Goal: Transaction & Acquisition: Purchase product/service

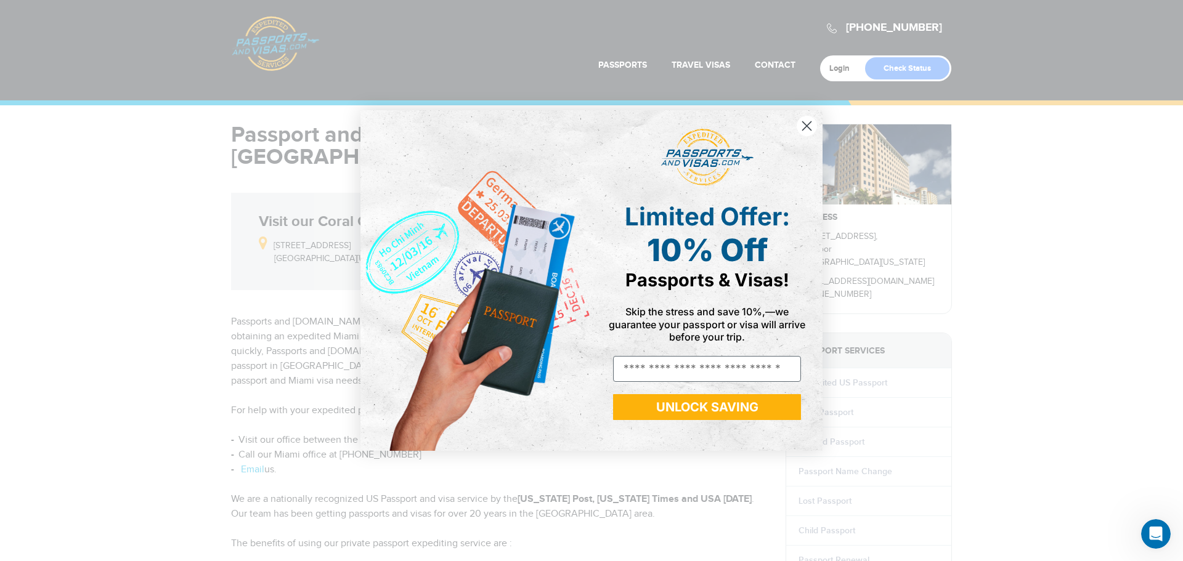
click at [138, 189] on div "Close dialog Limited Offer: 10% Off Passports & Visas! Skip the stress and save…" at bounding box center [591, 280] width 1183 height 561
click at [815, 124] on circle "Close dialog" at bounding box center [807, 126] width 20 height 20
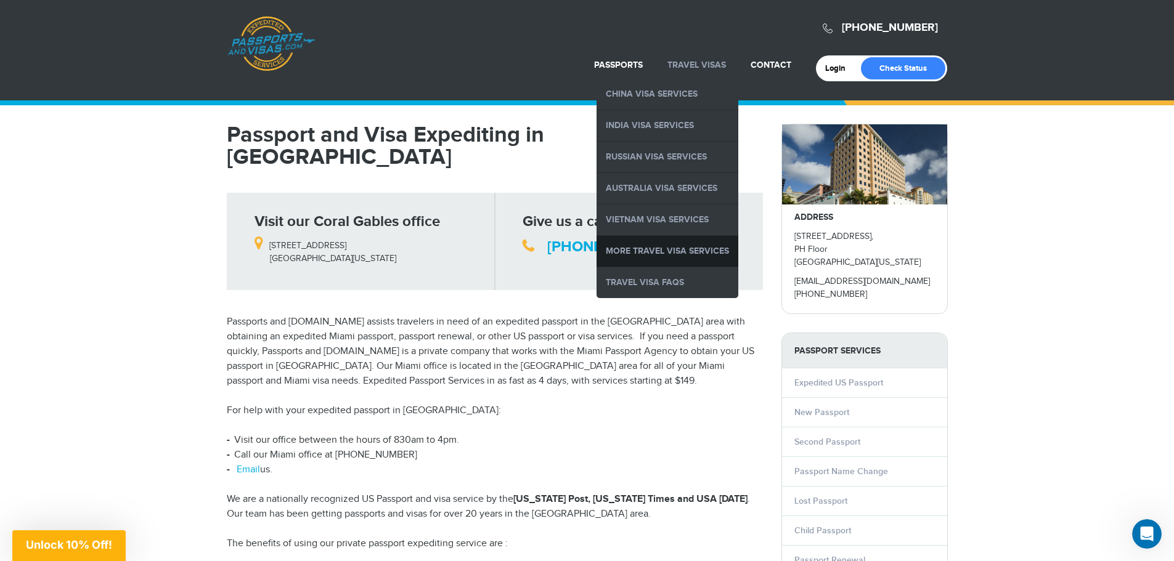
click at [655, 252] on link "More Travel Visa Services" at bounding box center [667, 251] width 142 height 31
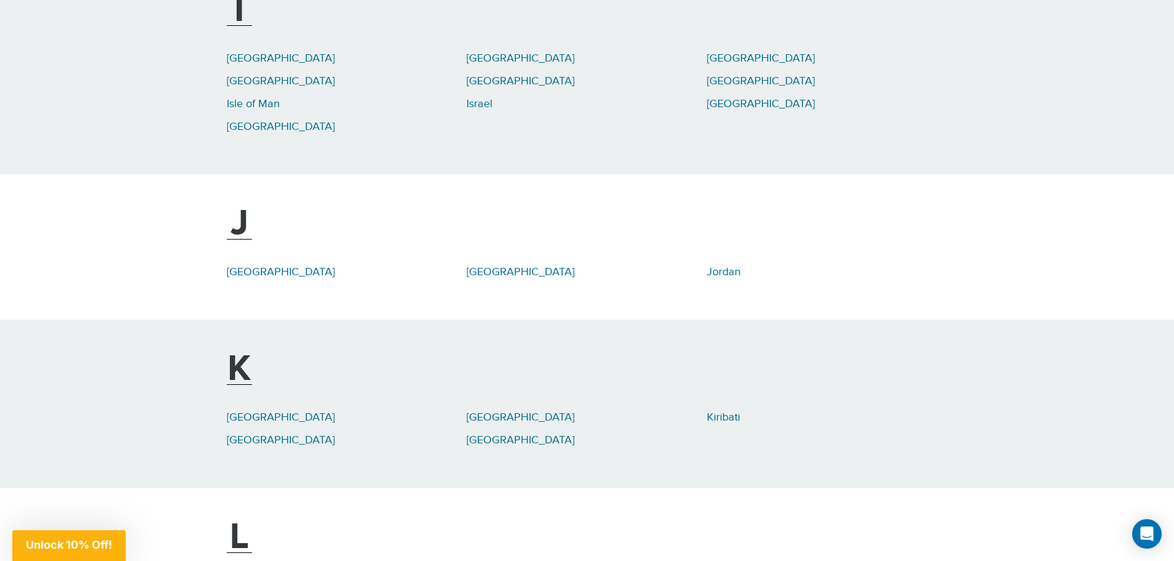
scroll to position [3327, 0]
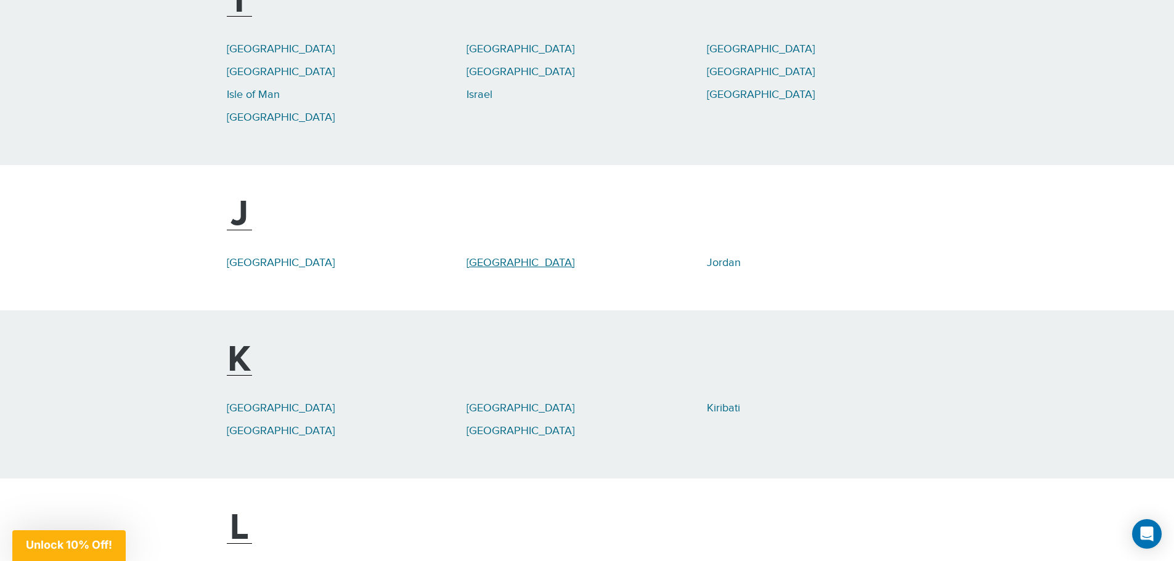
click at [479, 256] on link "[GEOGRAPHIC_DATA]" at bounding box center [520, 262] width 108 height 13
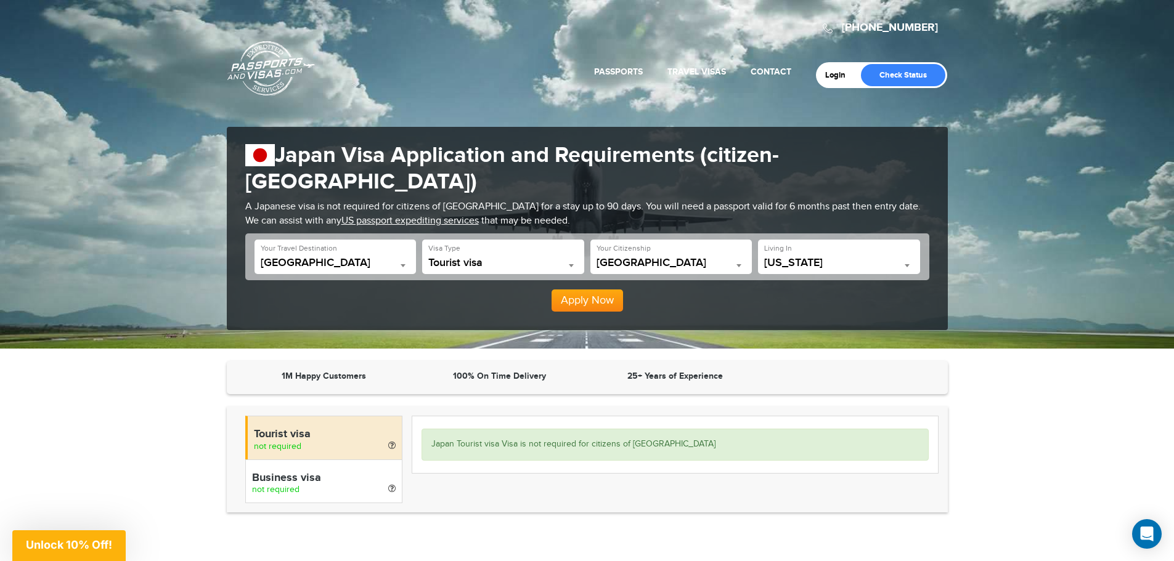
click at [274, 55] on link "Passports & [DOMAIN_NAME]" at bounding box center [270, 68] width 87 height 55
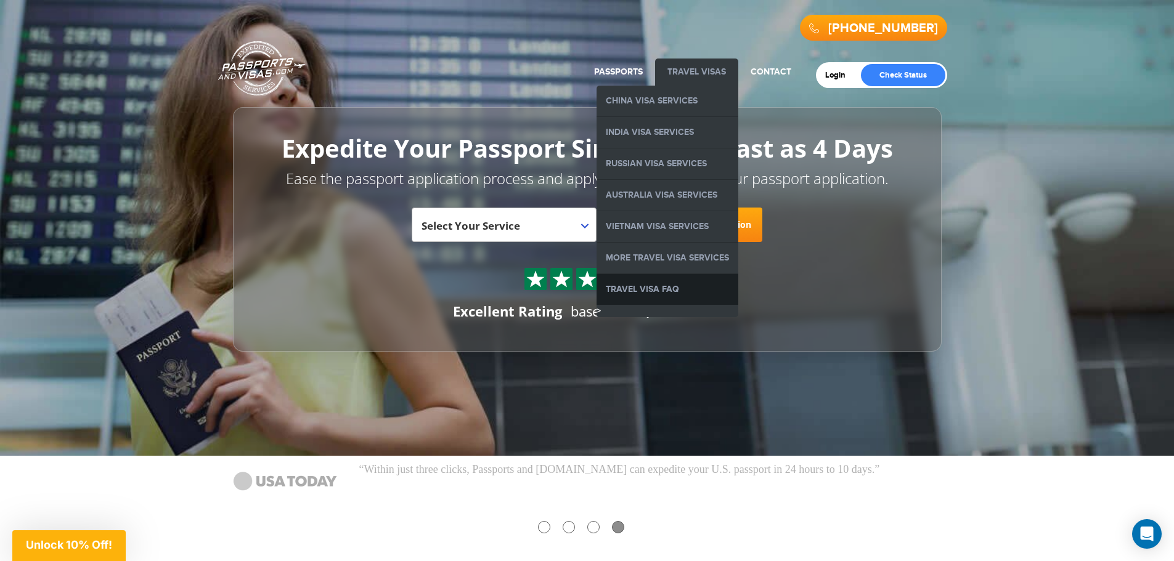
click at [667, 282] on link "Travel Visa FAQ" at bounding box center [667, 289] width 142 height 31
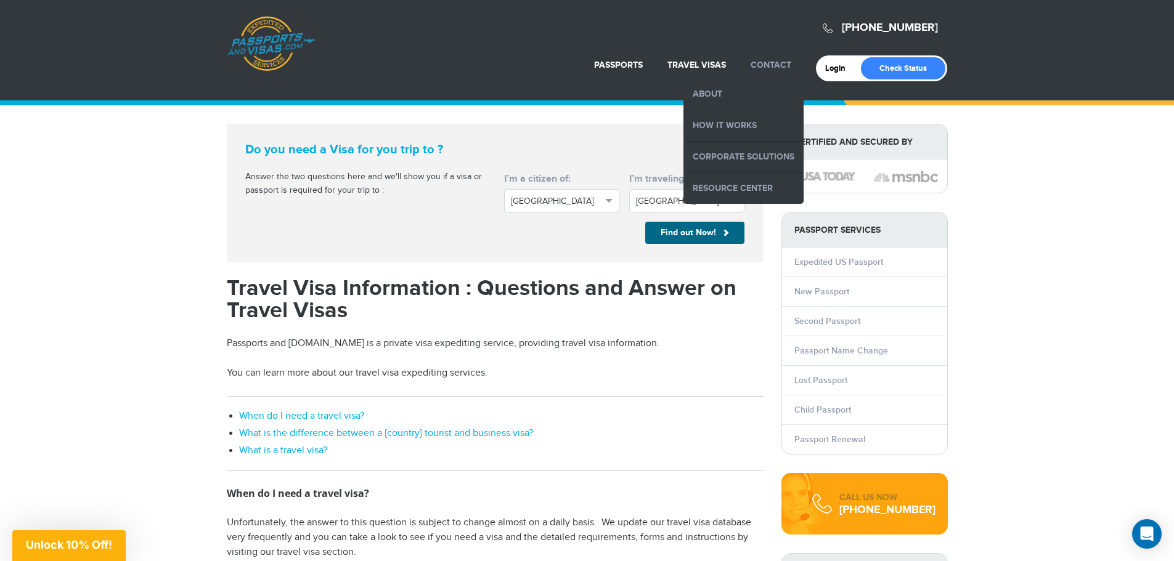
click at [770, 69] on link "Contact" at bounding box center [771, 65] width 41 height 10
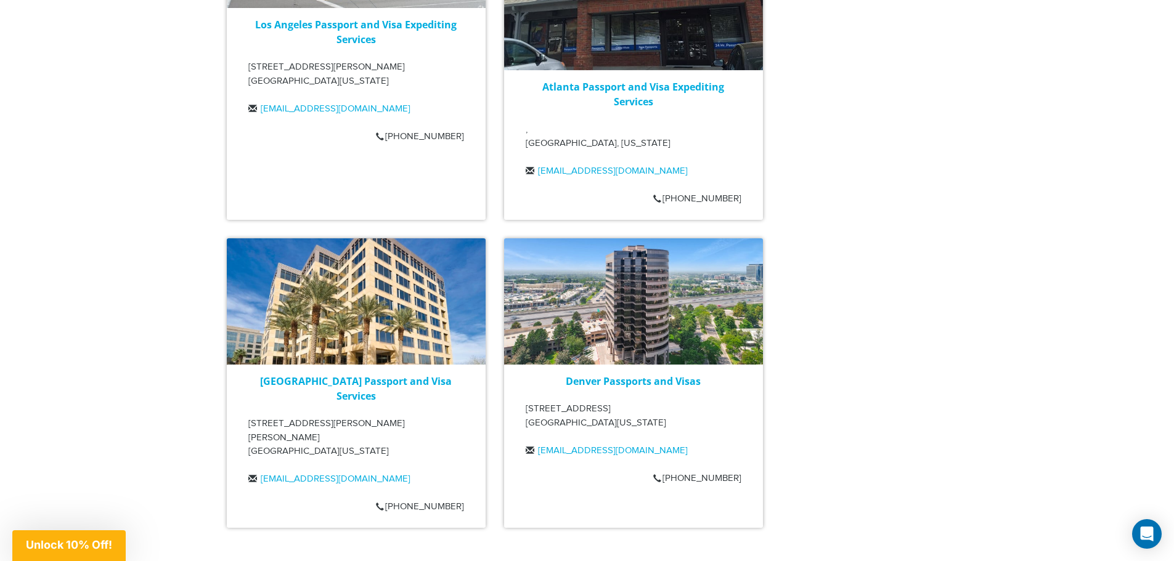
scroll to position [1664, 0]
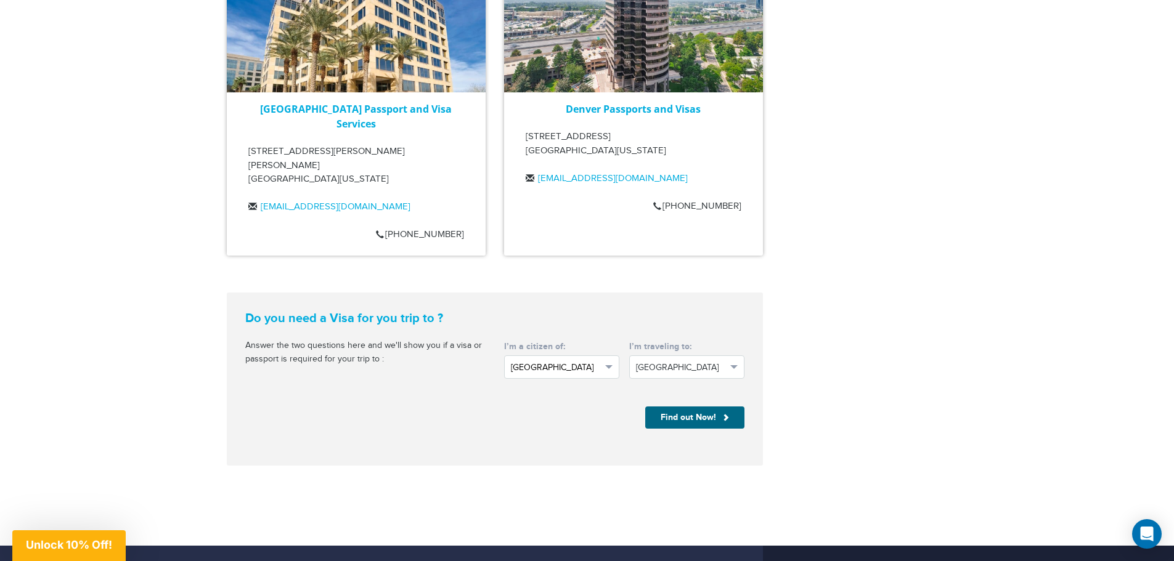
click at [546, 362] on span "United States" at bounding box center [556, 368] width 91 height 12
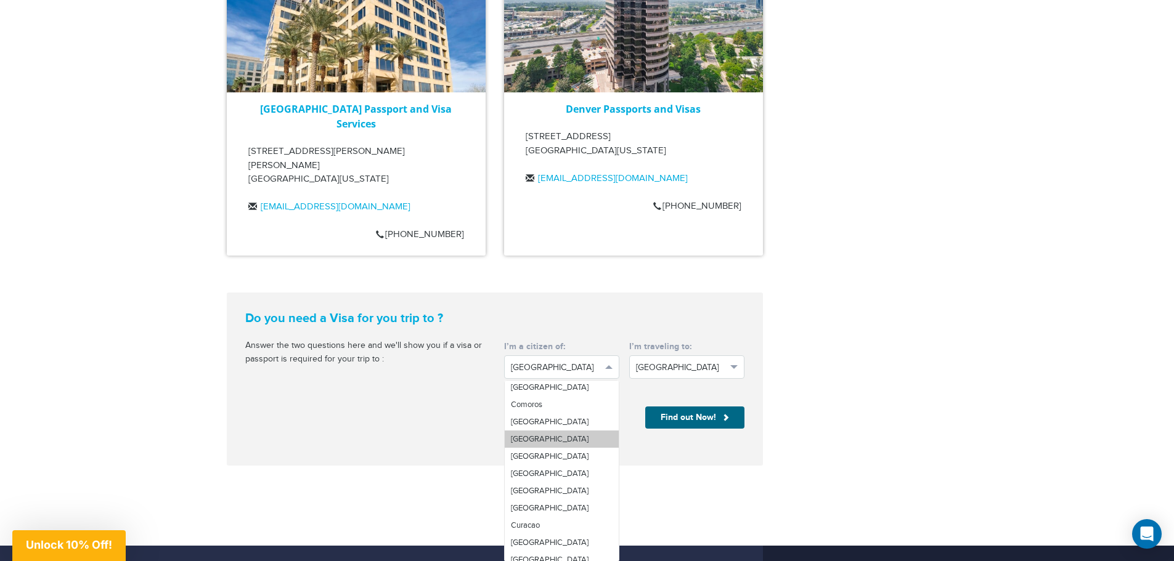
scroll to position [799, 0]
click at [548, 387] on link "Colombia" at bounding box center [562, 395] width 114 height 17
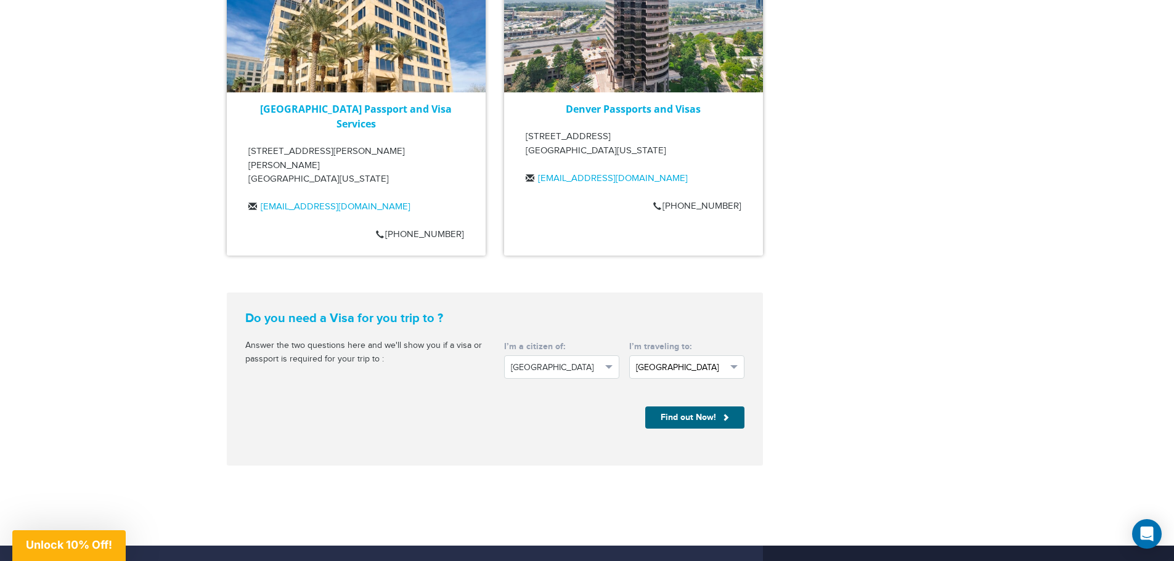
click at [669, 362] on span "[GEOGRAPHIC_DATA]" at bounding box center [681, 368] width 91 height 12
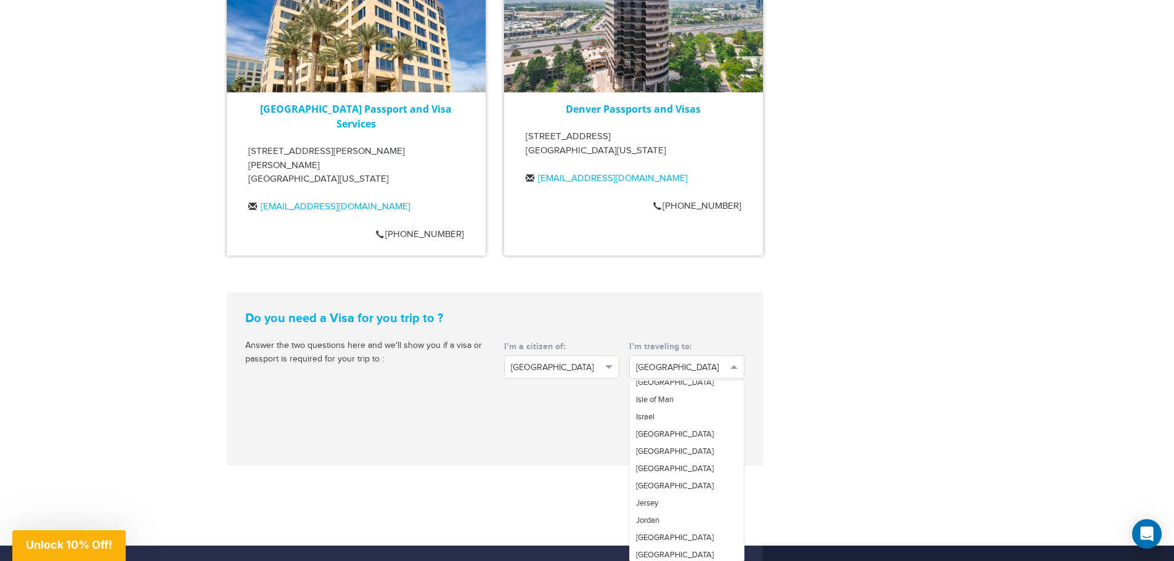
scroll to position [1849, 0]
click at [661, 470] on link "[GEOGRAPHIC_DATA]" at bounding box center [687, 478] width 114 height 17
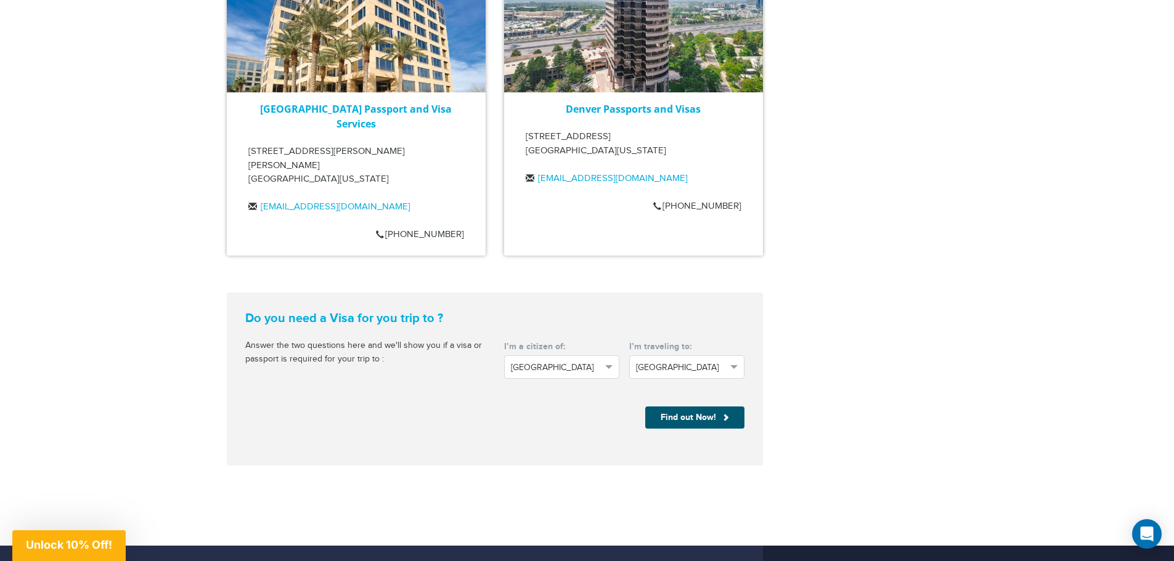
click at [682, 407] on button "Find out Now!" at bounding box center [694, 418] width 99 height 22
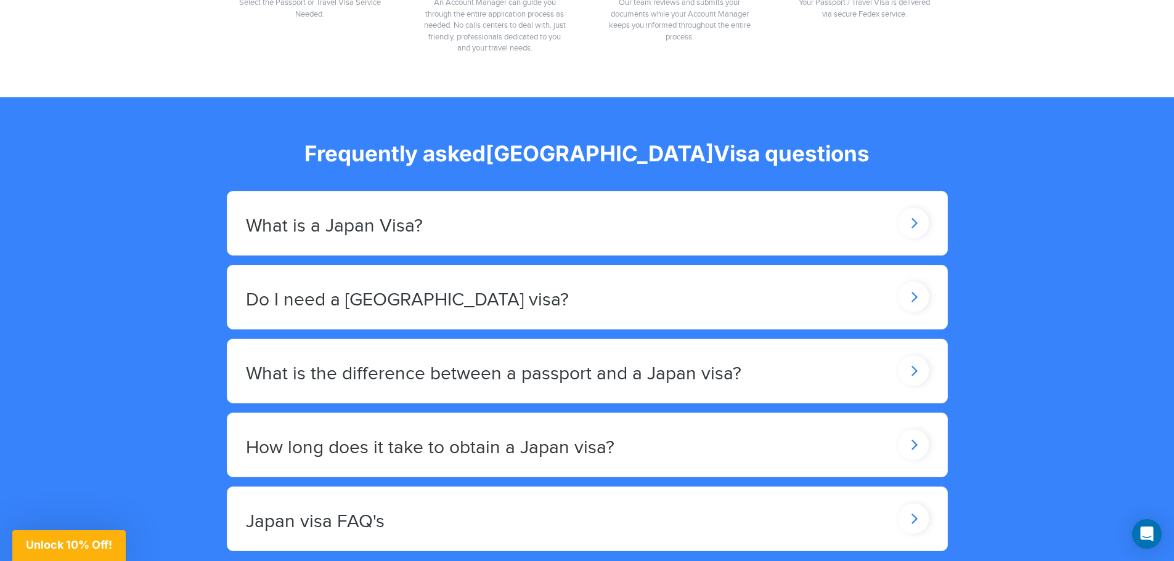
scroll to position [924, 0]
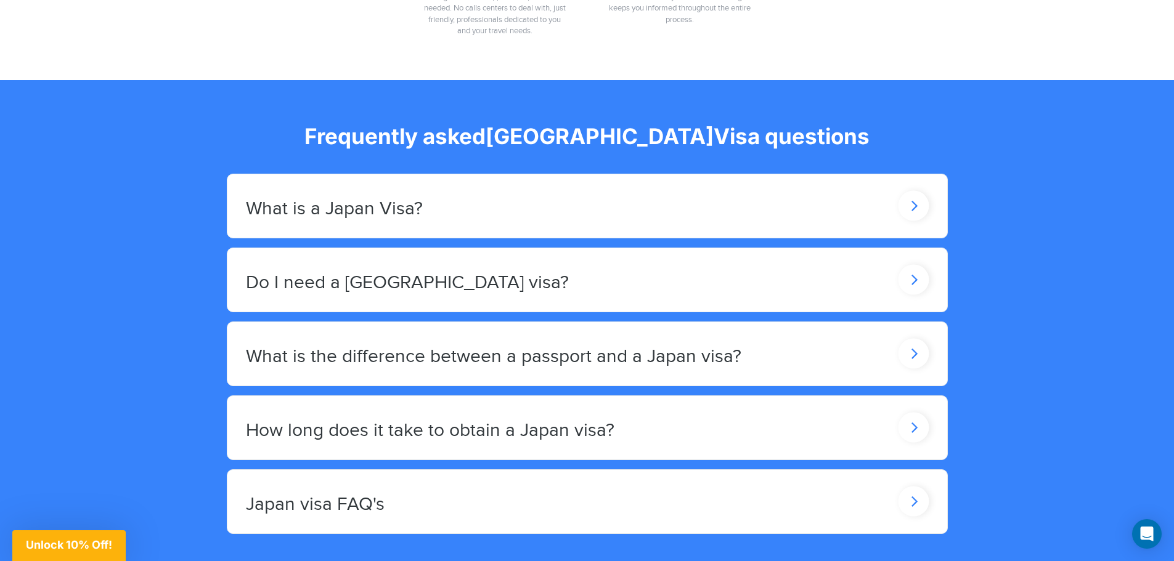
click at [579, 421] on h2 "How long does it take to obtain a Japan visa?" at bounding box center [430, 431] width 368 height 20
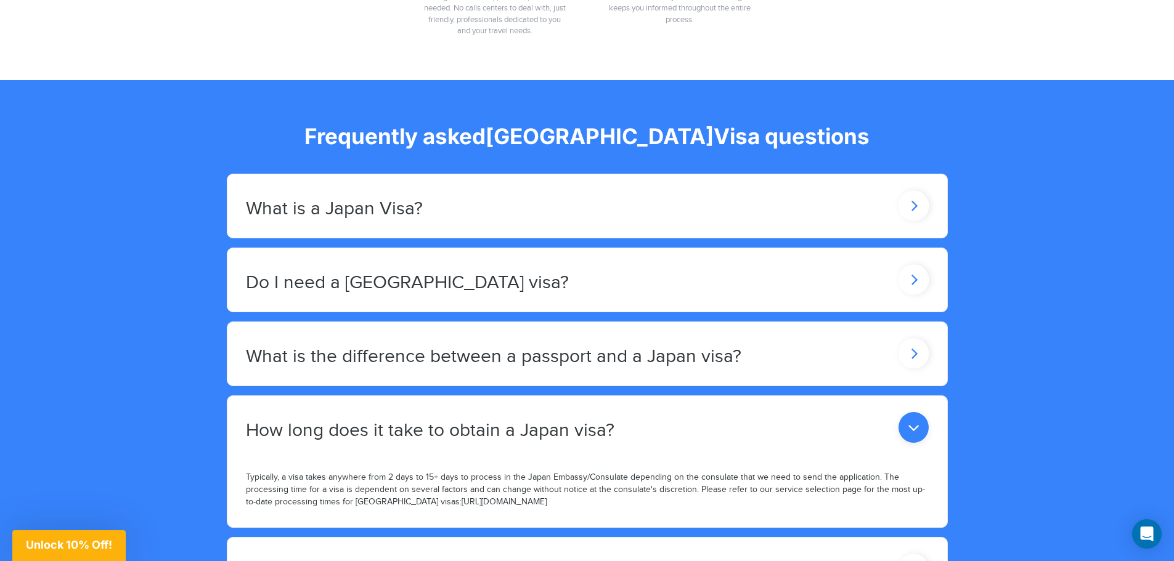
click at [577, 396] on div "How long does it take to obtain a Japan visa?" at bounding box center [587, 427] width 720 height 63
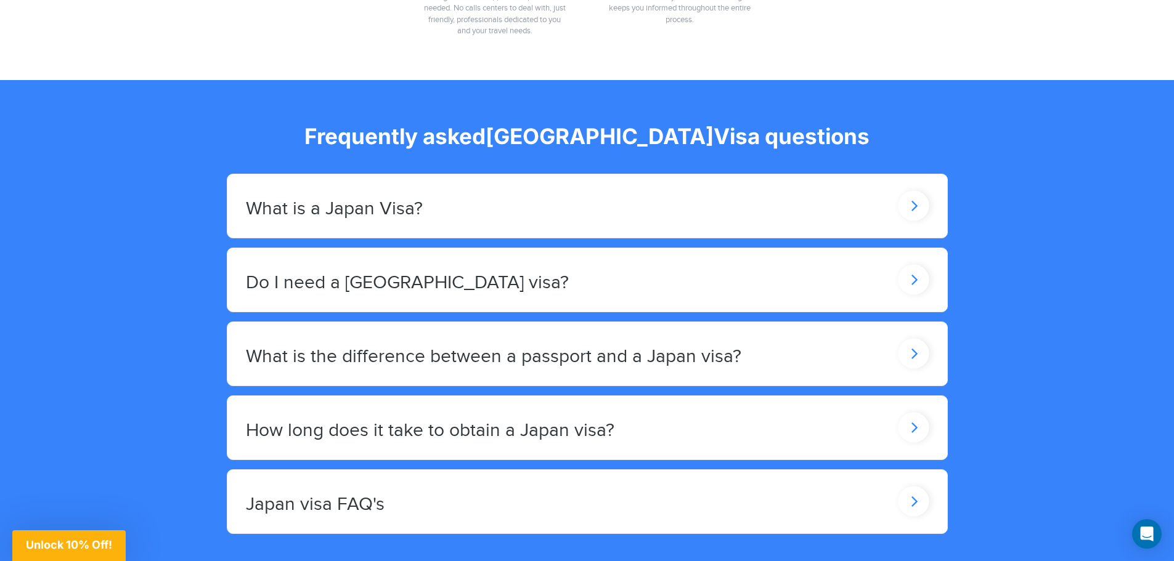
click at [566, 470] on div "Japan visa FAQ's" at bounding box center [587, 501] width 720 height 63
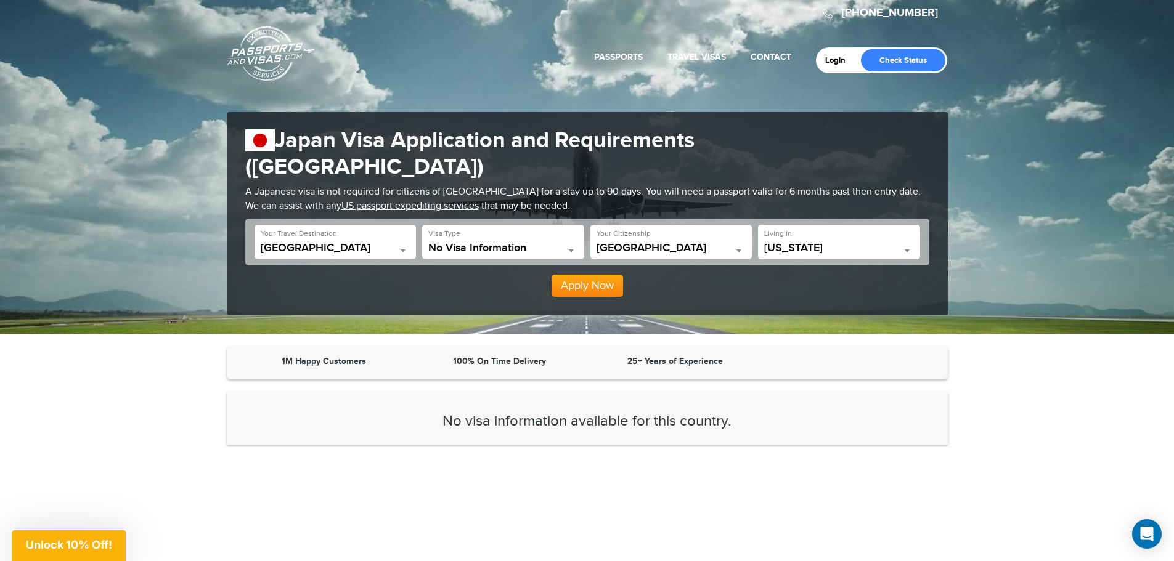
scroll to position [0, 0]
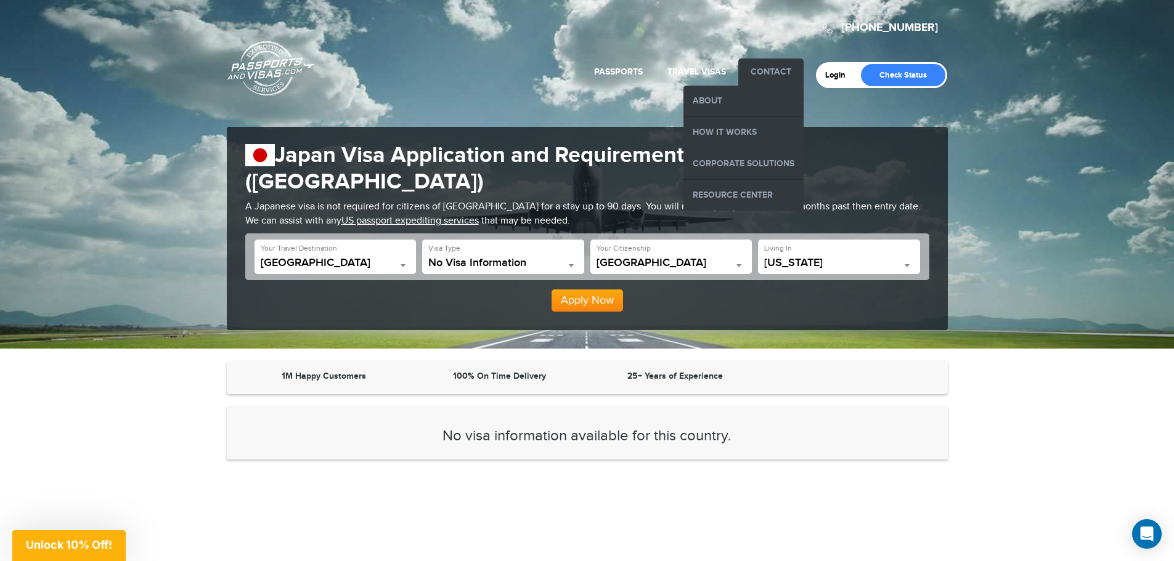
click at [776, 65] on li "Contact About How it Works Corporate Solutions Resource Center" at bounding box center [770, 72] width 65 height 27
click at [736, 136] on link "How it Works" at bounding box center [743, 132] width 120 height 31
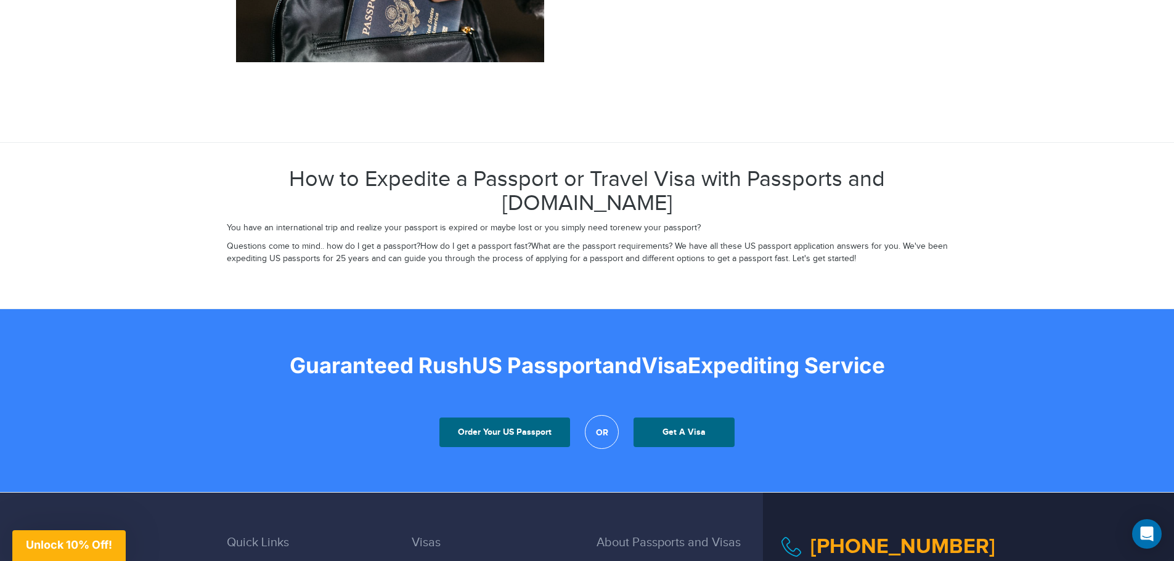
scroll to position [2280, 0]
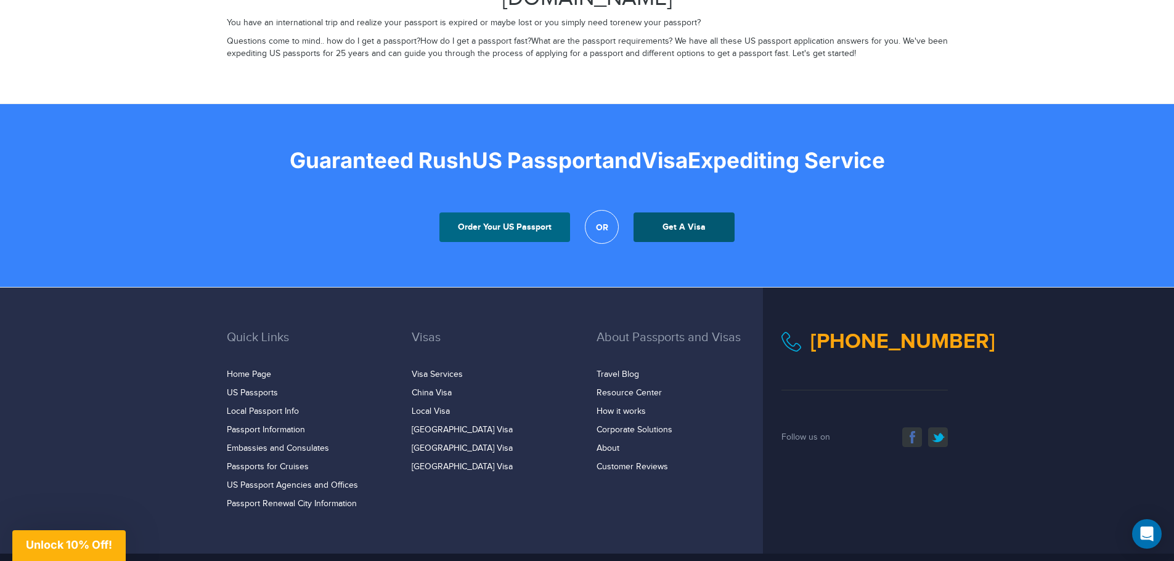
click at [676, 213] on link "Get A Visa" at bounding box center [683, 228] width 101 height 30
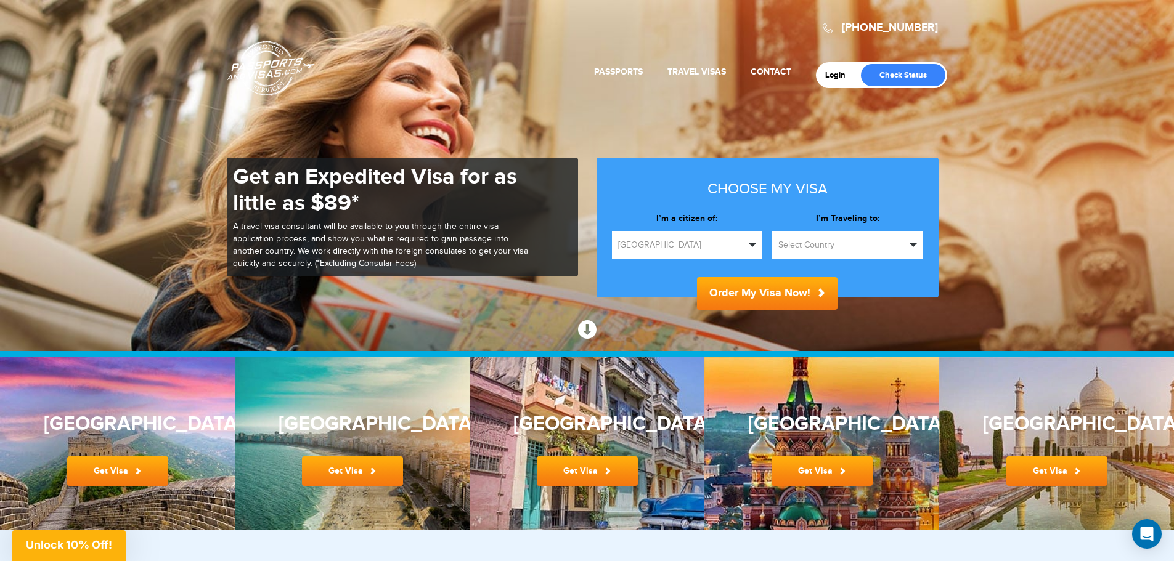
click at [688, 242] on span "[GEOGRAPHIC_DATA]" at bounding box center [682, 245] width 128 height 12
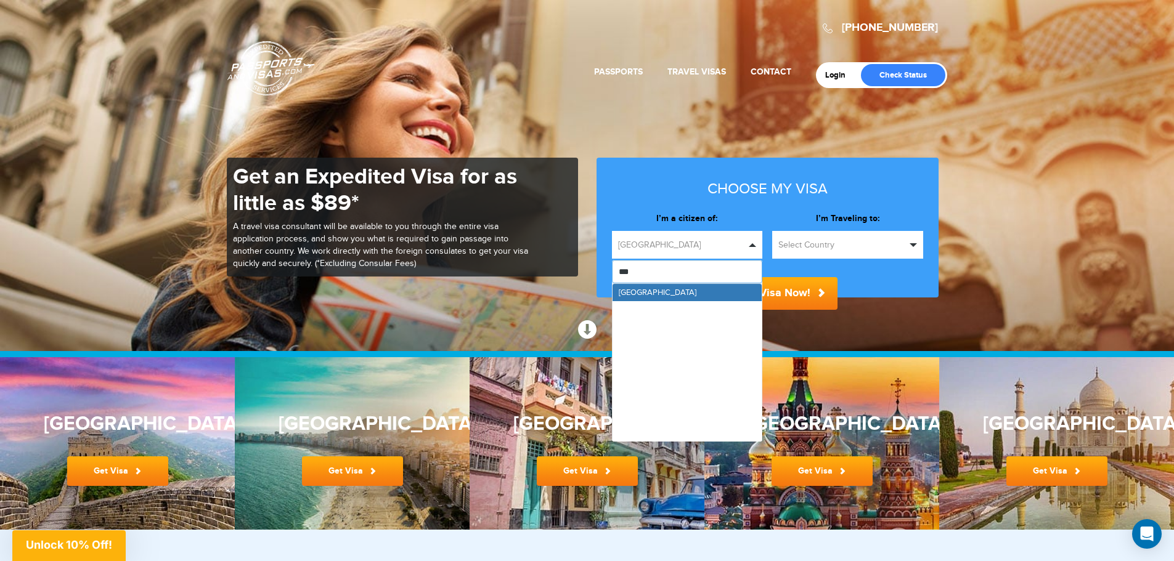
type input "****"
click at [664, 293] on link "[GEOGRAPHIC_DATA]" at bounding box center [687, 292] width 150 height 17
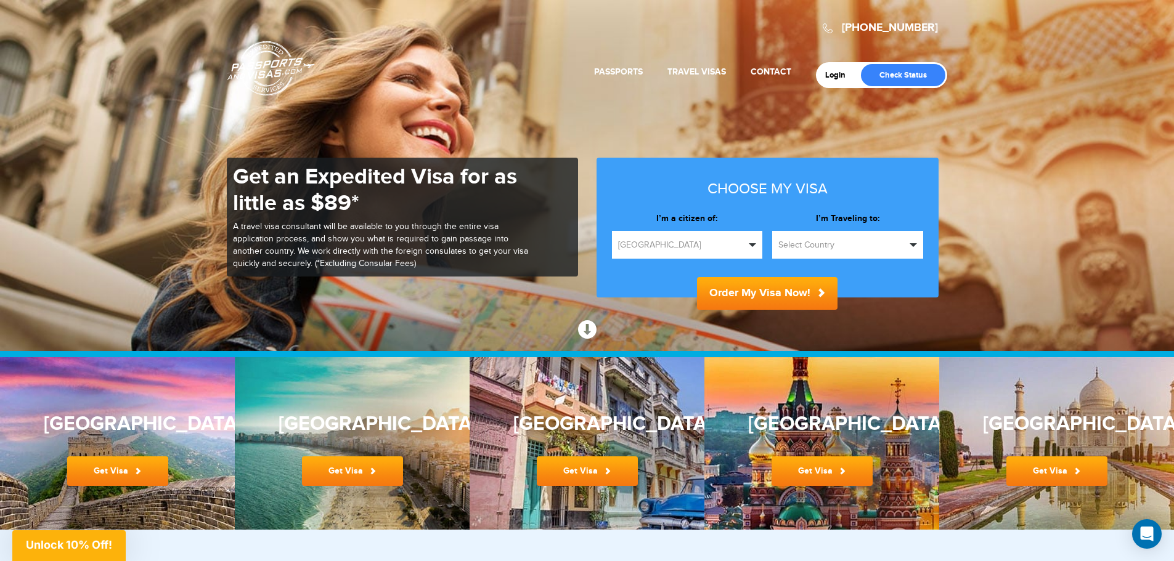
click at [820, 235] on button "Select Country" at bounding box center [847, 245] width 151 height 28
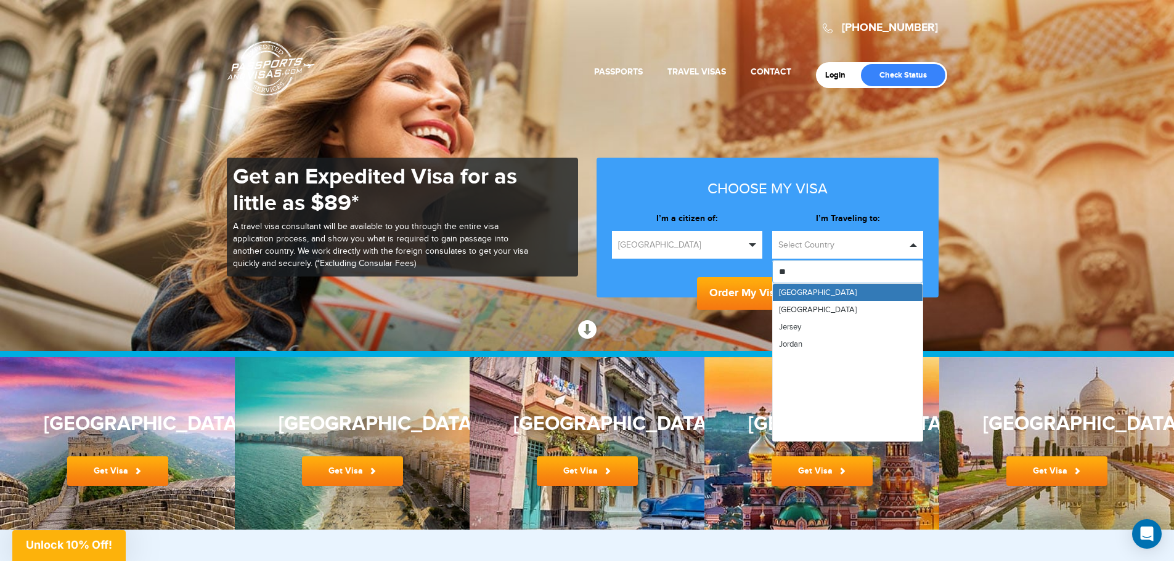
type input "***"
click at [815, 290] on link "[GEOGRAPHIC_DATA]" at bounding box center [848, 292] width 150 height 17
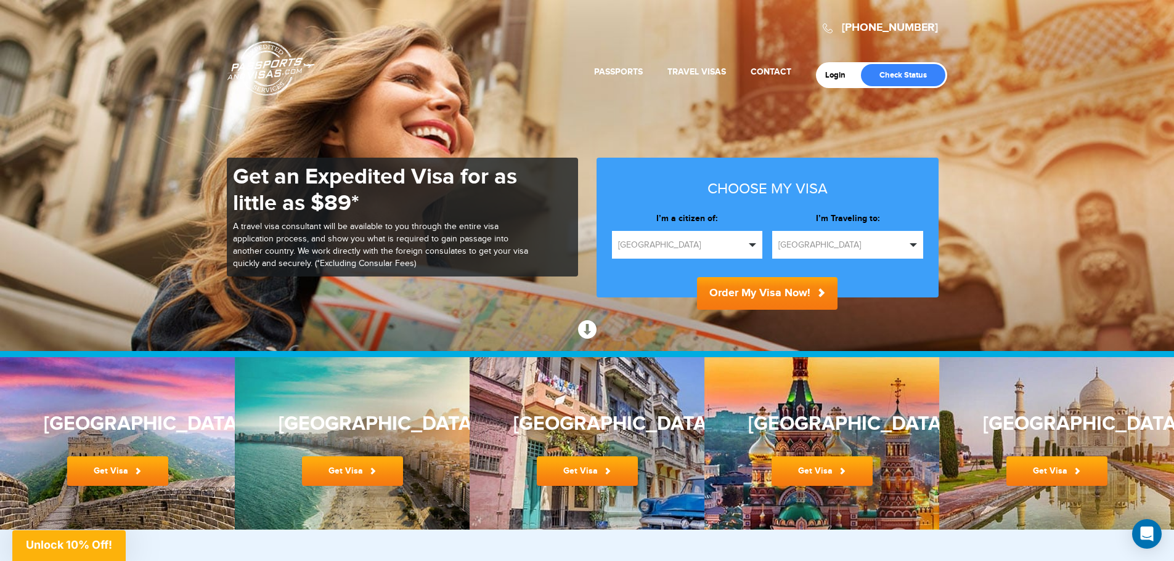
click at [755, 295] on button "Order My Visa Now!" at bounding box center [767, 293] width 140 height 33
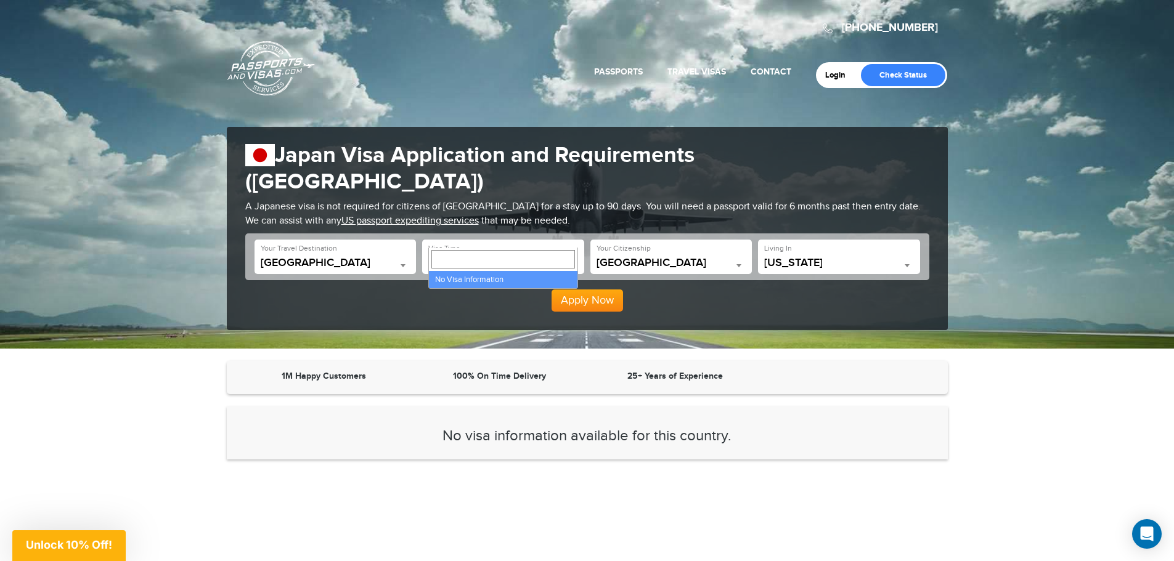
click at [484, 257] on span "No Visa Information" at bounding box center [503, 263] width 150 height 12
click at [619, 257] on span "[GEOGRAPHIC_DATA]" at bounding box center [671, 263] width 150 height 12
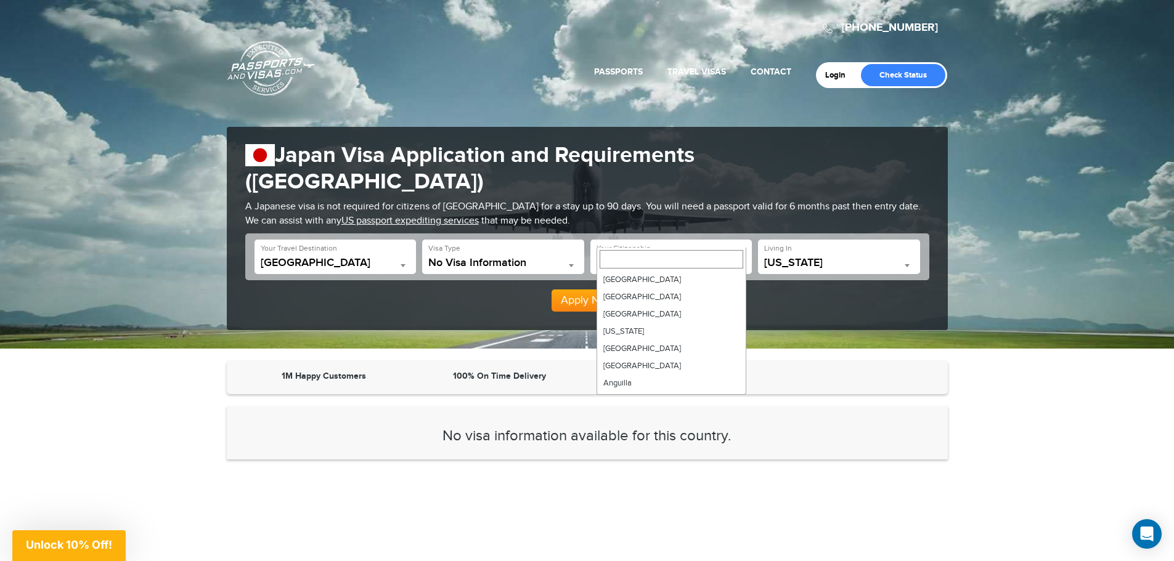
scroll to position [759, 0]
click at [859, 257] on span "New York" at bounding box center [839, 263] width 150 height 12
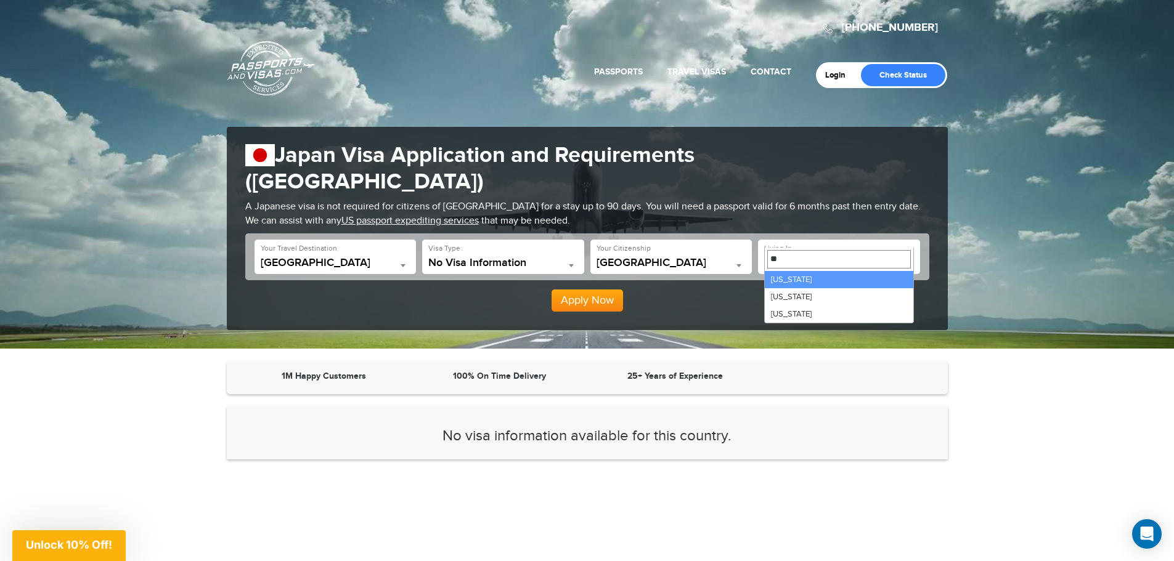
scroll to position [0, 0]
type input "***"
select select "**"
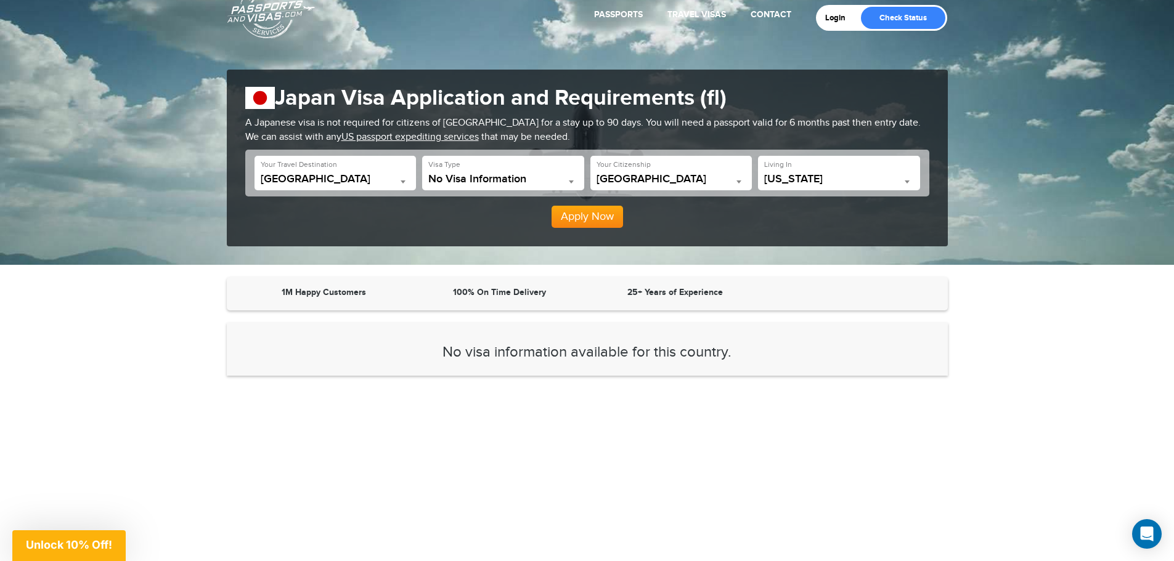
scroll to position [62, 0]
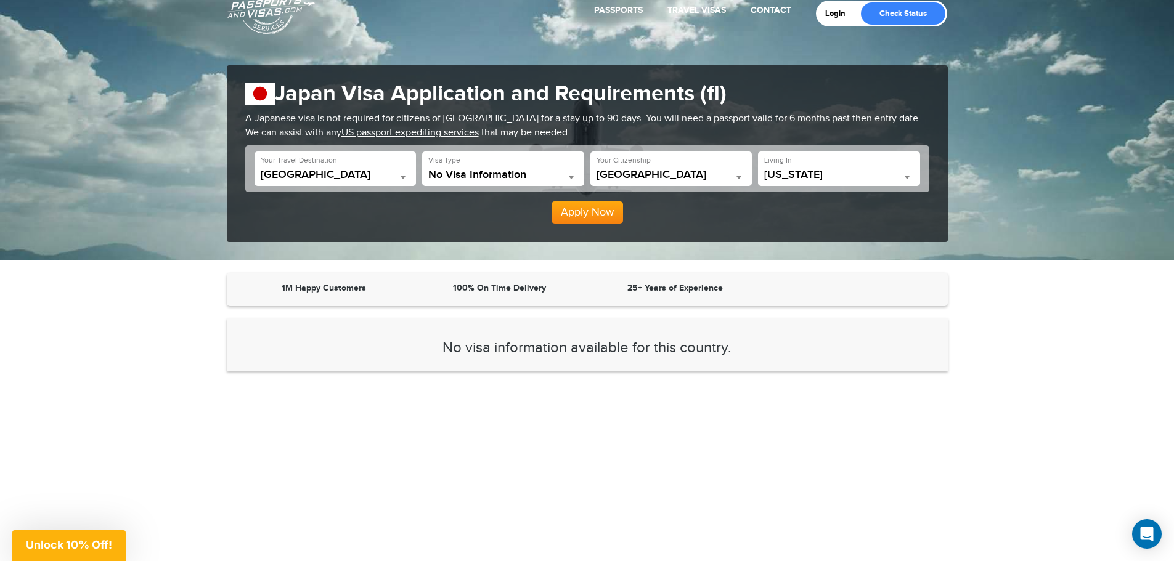
click at [497, 288] on strong "100% On Time Delivery" at bounding box center [499, 288] width 93 height 10
click at [690, 287] on strong "25+ Years of Experience" at bounding box center [675, 288] width 96 height 10
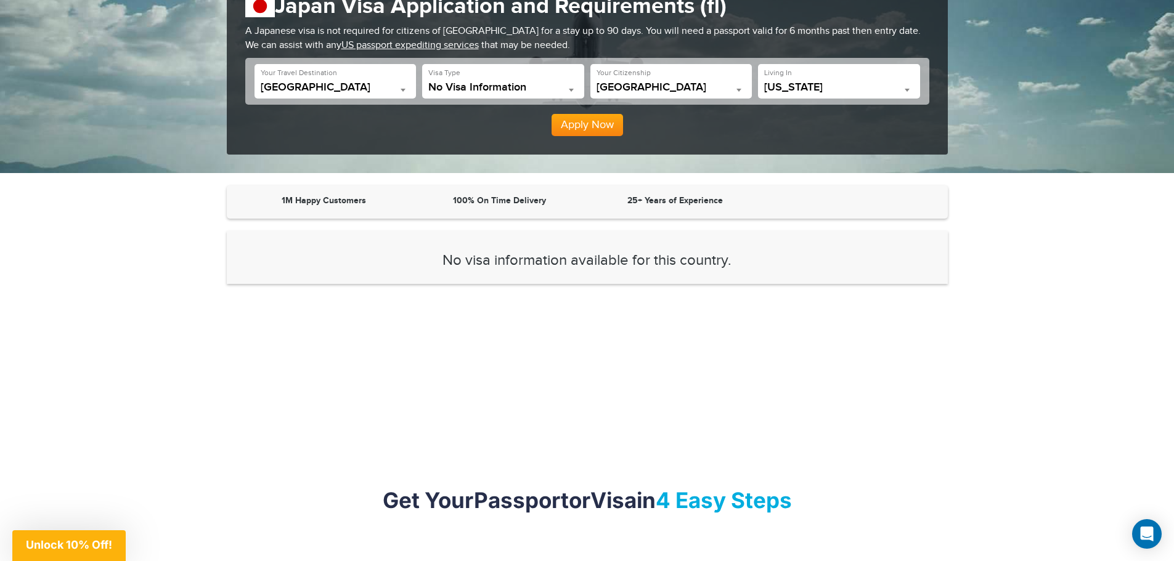
scroll to position [0, 0]
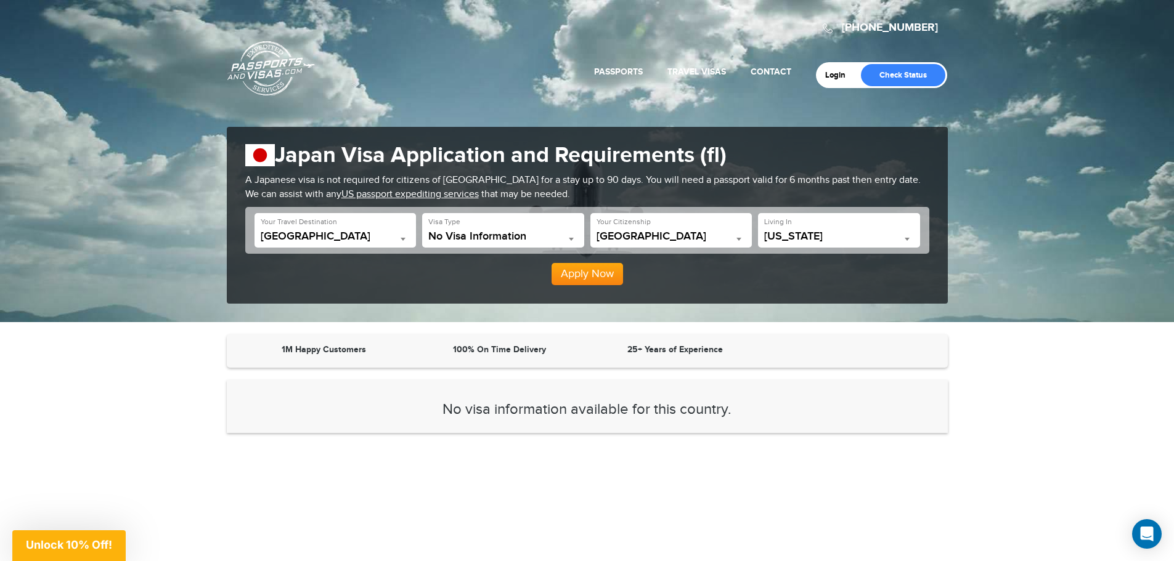
click at [897, 26] on link "[PHONE_NUMBER]" at bounding box center [890, 28] width 96 height 14
